Goal: Task Accomplishment & Management: Manage account settings

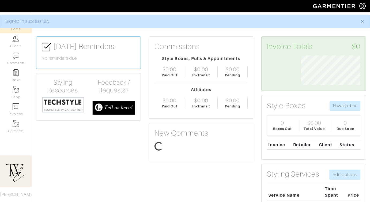
scroll to position [30, 67]
click at [22, 39] on link "Clients" at bounding box center [16, 41] width 32 height 17
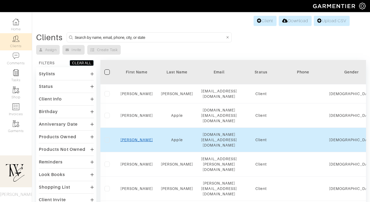
click at [140, 138] on link "Emilie" at bounding box center [136, 140] width 32 height 4
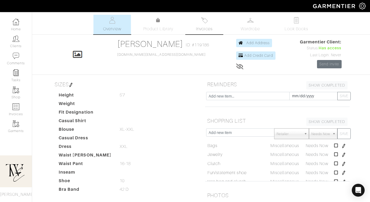
click at [205, 25] on link "Invoices" at bounding box center [204, 25] width 37 height 20
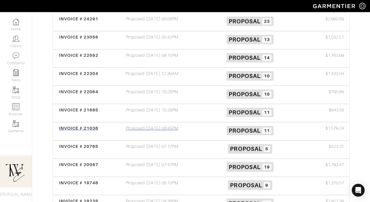
scroll to position [91, 0]
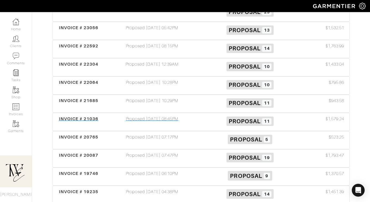
click at [87, 120] on span "INVOICE # 21036" at bounding box center [79, 118] width 40 height 5
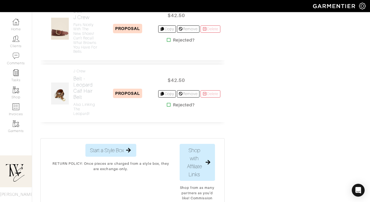
scroll to position [936, 0]
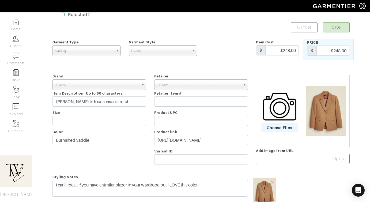
scroll to position [25, 0]
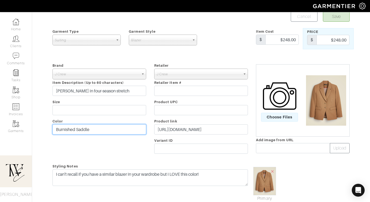
click at [78, 129] on input "Burnished Saddle" at bounding box center [99, 129] width 94 height 10
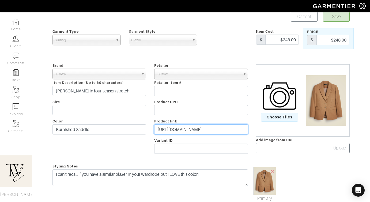
click at [201, 127] on input "[URL][DOMAIN_NAME]" at bounding box center [201, 129] width 94 height 10
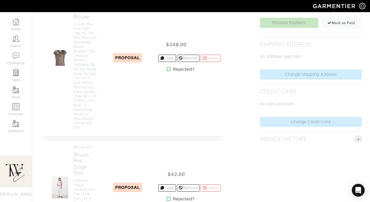
scroll to position [224, 0]
